Goal: Information Seeking & Learning: Learn about a topic

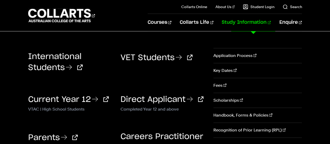
scroll to position [9, 0]
click at [230, 99] on link "Scholarships" at bounding box center [257, 100] width 88 height 15
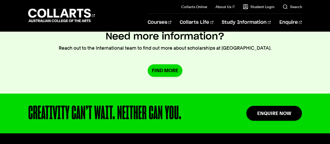
scroll to position [515, 0]
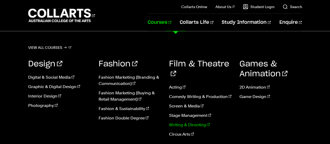
click at [205, 122] on link "Writing & Directing" at bounding box center [200, 125] width 63 height 6
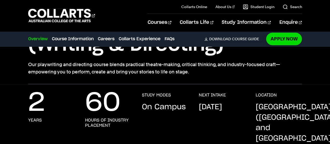
scroll to position [73, 0]
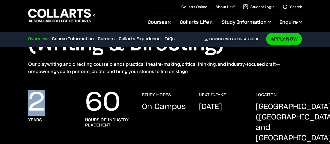
drag, startPoint x: 57, startPoint y: 105, endPoint x: 21, endPoint y: 103, distance: 36.3
click at [21, 103] on div "2 years 60 hours of industry placement STUDY MODES On Campus NEXT INTAKE Februa…" at bounding box center [165, 123] width 330 height 62
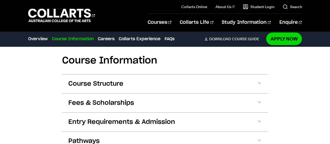
scroll to position [580, 0]
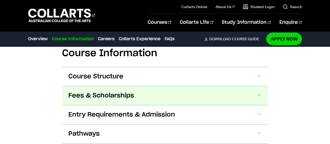
click at [77, 91] on span "Fees & Scholarships" at bounding box center [101, 95] width 66 height 8
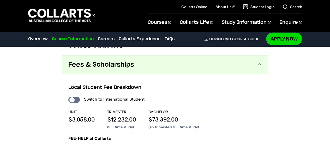
scroll to position [611, 0]
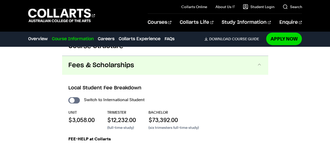
click at [80, 61] on button "Fees & Scholarships" at bounding box center [165, 65] width 206 height 19
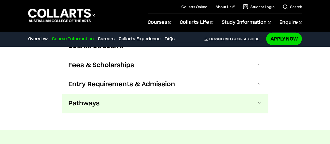
click at [75, 99] on span "Pathways" at bounding box center [83, 103] width 31 height 8
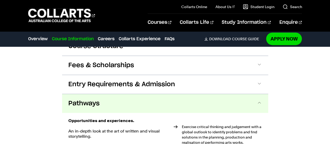
scroll to position [647, 0]
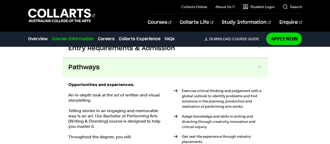
click at [96, 63] on span "Pathways" at bounding box center [83, 67] width 31 height 8
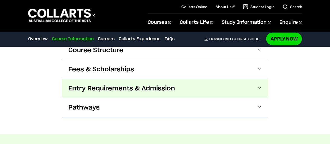
click at [98, 85] on button "Entry Requirements & Admission" at bounding box center [165, 88] width 206 height 19
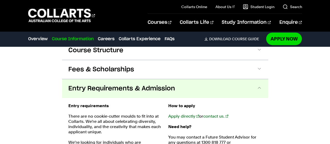
scroll to position [628, 0]
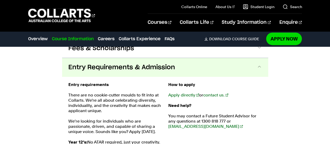
click at [78, 64] on button "Entry Requirements & Admission" at bounding box center [165, 67] width 206 height 19
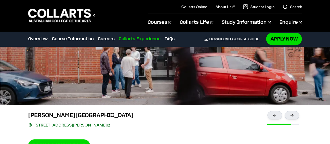
scroll to position [1197, 0]
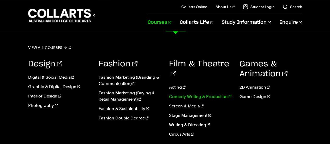
click at [177, 93] on link "Comedy Writing & Production" at bounding box center [200, 96] width 63 height 6
click at [174, 84] on link "Acting" at bounding box center [200, 87] width 63 height 6
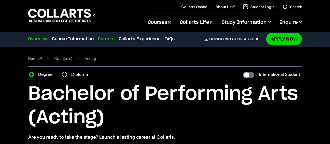
click at [106, 41] on link "Careers" at bounding box center [106, 39] width 17 height 6
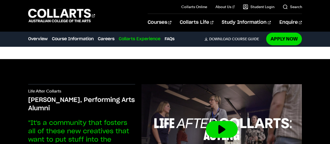
scroll to position [1073, 0]
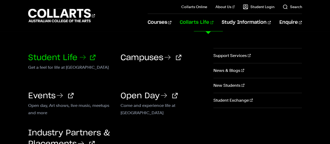
click at [72, 57] on link "Student Life" at bounding box center [61, 58] width 67 height 8
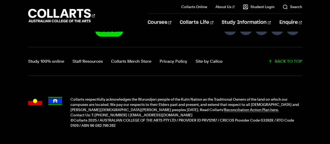
scroll to position [1298, 0]
